Goal: Task Accomplishment & Management: Use online tool/utility

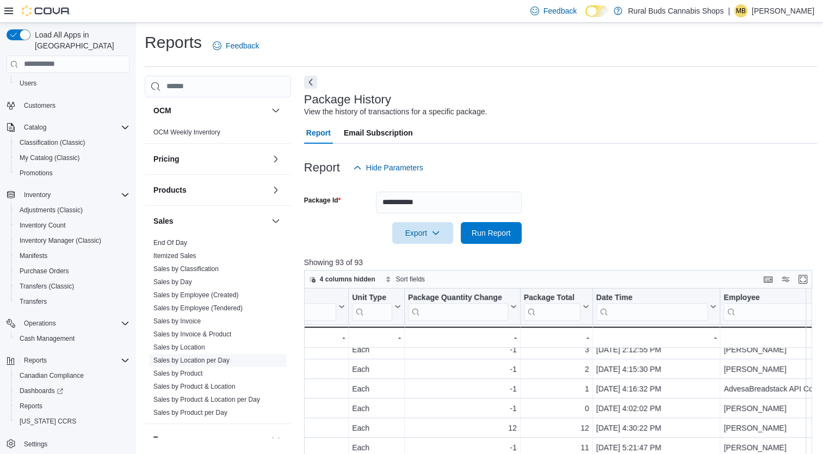
scroll to position [659, 0]
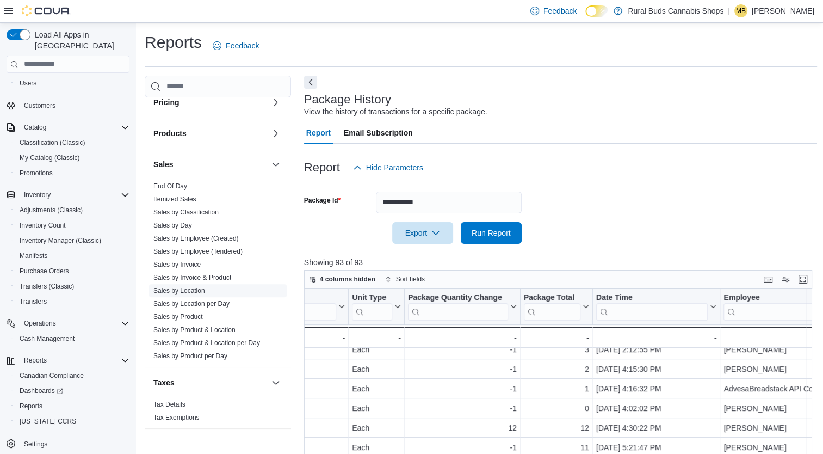
drag, startPoint x: 181, startPoint y: 287, endPoint x: 267, endPoint y: 292, distance: 86.1
click at [181, 287] on link "Sales by Location" at bounding box center [179, 291] width 52 height 8
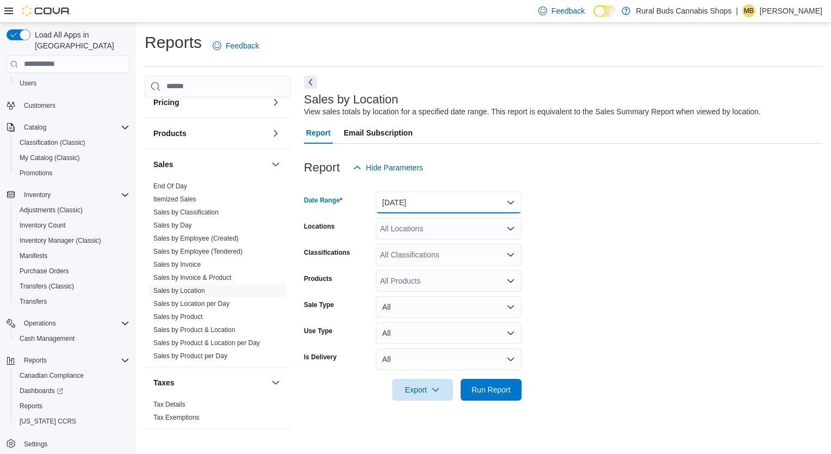
click at [440, 203] on button "[DATE]" at bounding box center [449, 202] width 146 height 22
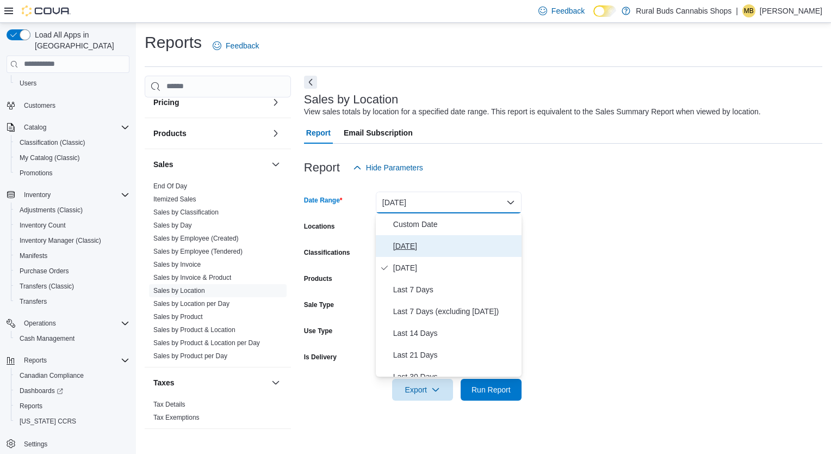
click at [404, 245] on span "[DATE]" at bounding box center [455, 245] width 124 height 13
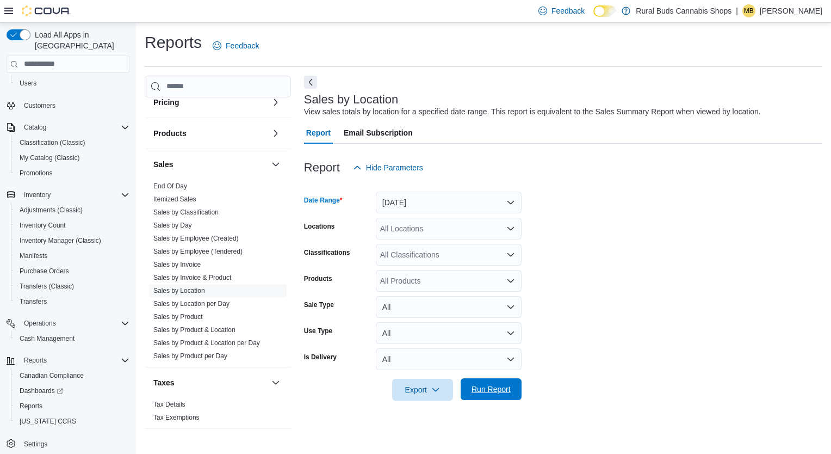
click at [485, 390] on span "Run Report" at bounding box center [491, 389] width 39 height 11
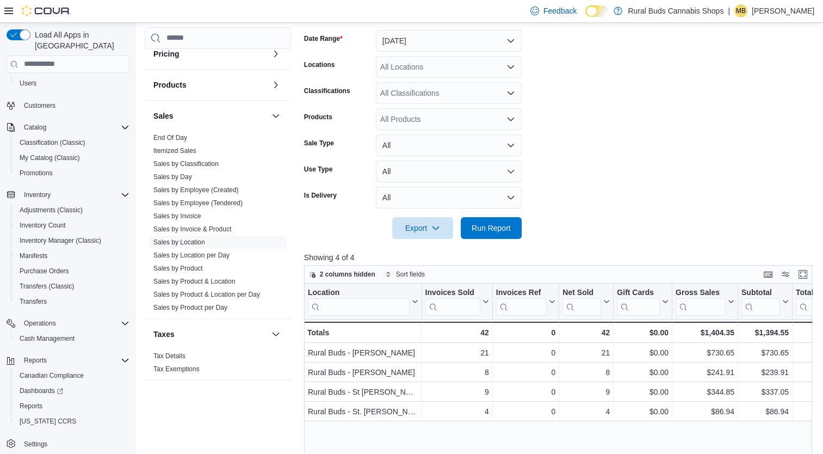
scroll to position [163, 0]
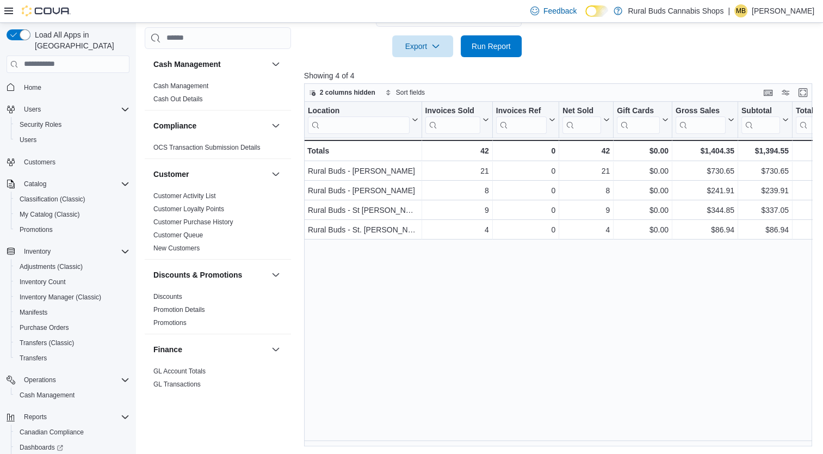
scroll to position [344, 0]
drag, startPoint x: 335, startPoint y: 438, endPoint x: 470, endPoint y: 445, distance: 135.1
click at [470, 445] on div "Location Click to view column header actions Invoices Sold Click to view column…" at bounding box center [561, 273] width 514 height 345
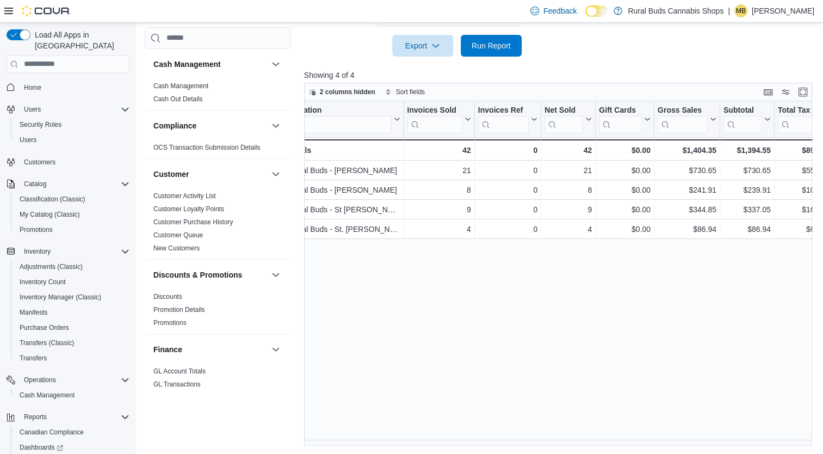
scroll to position [0, 0]
